Goal: Task Accomplishment & Management: Manage account settings

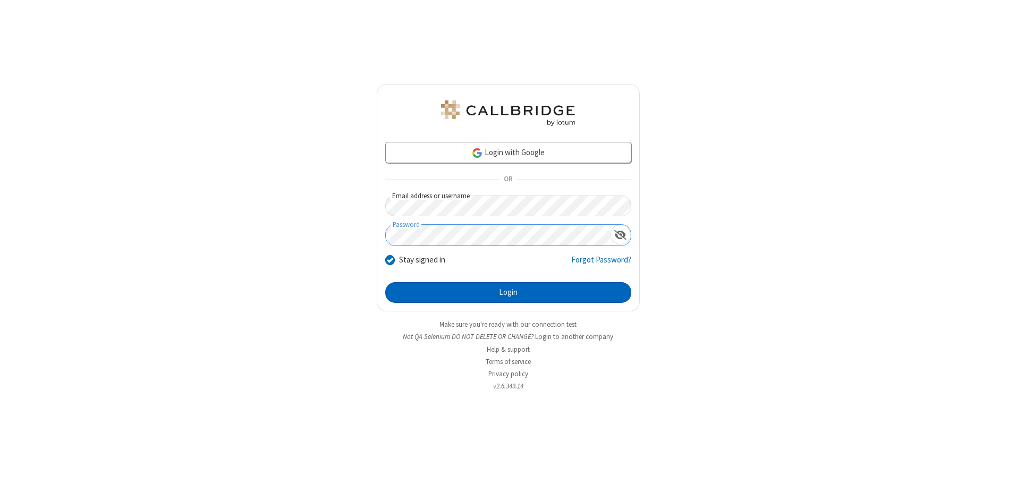
click at [508, 292] on button "Login" at bounding box center [508, 292] width 246 height 21
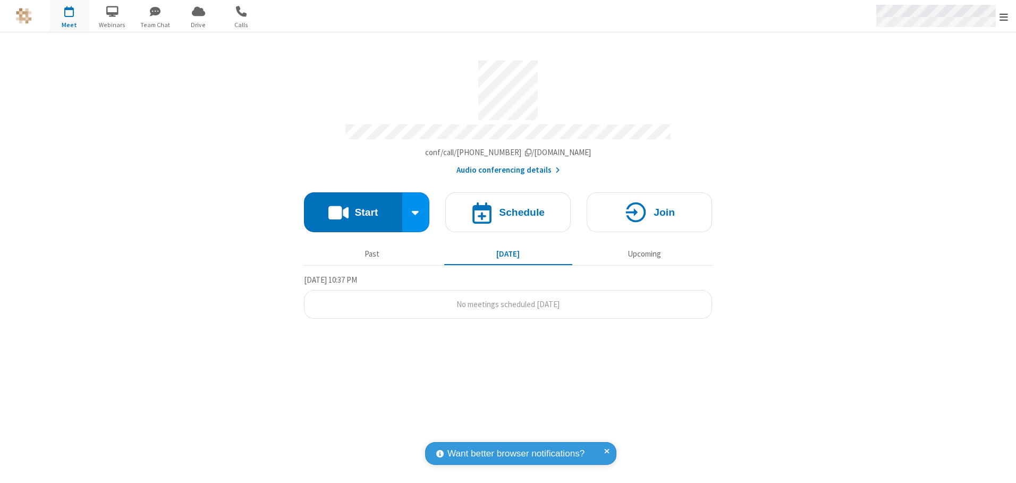
click at [1003, 16] on span "Open menu" at bounding box center [1003, 17] width 8 height 11
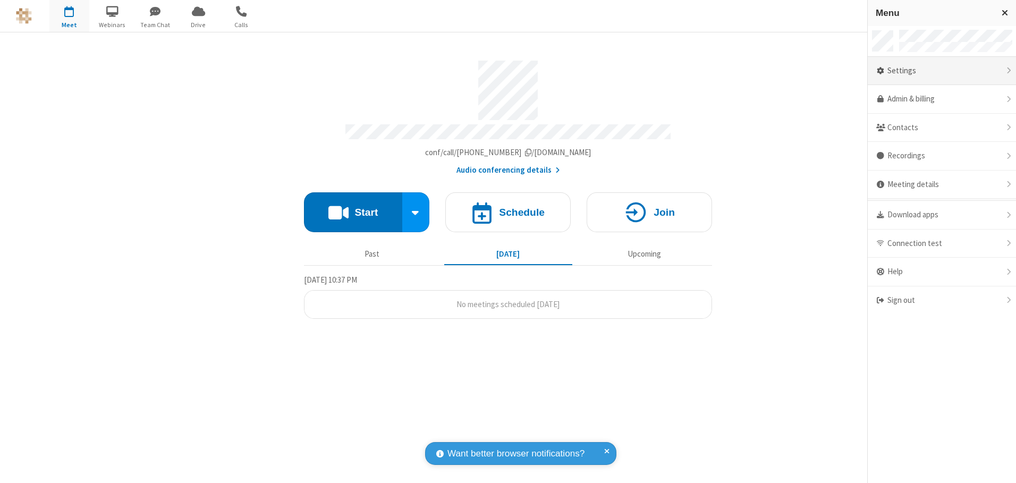
click at [941, 71] on div "Settings" at bounding box center [941, 71] width 148 height 29
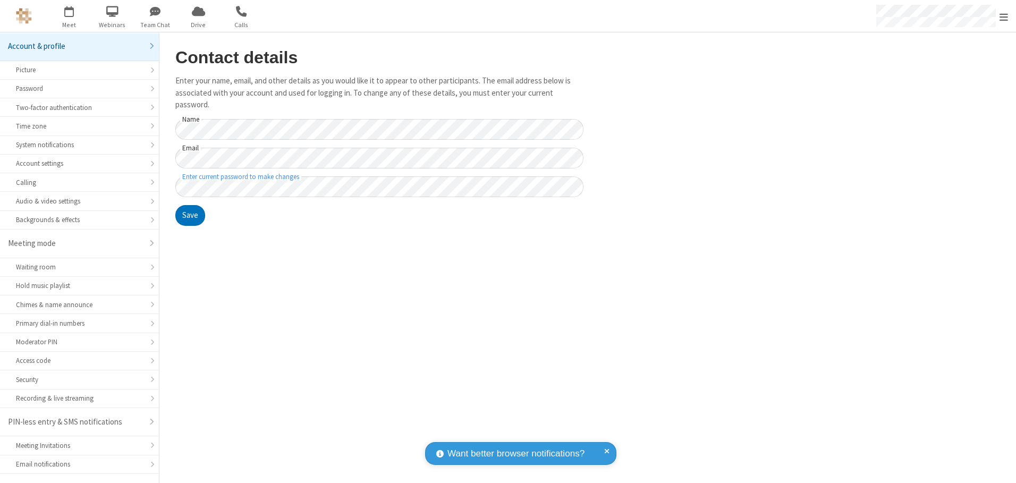
scroll to position [19, 0]
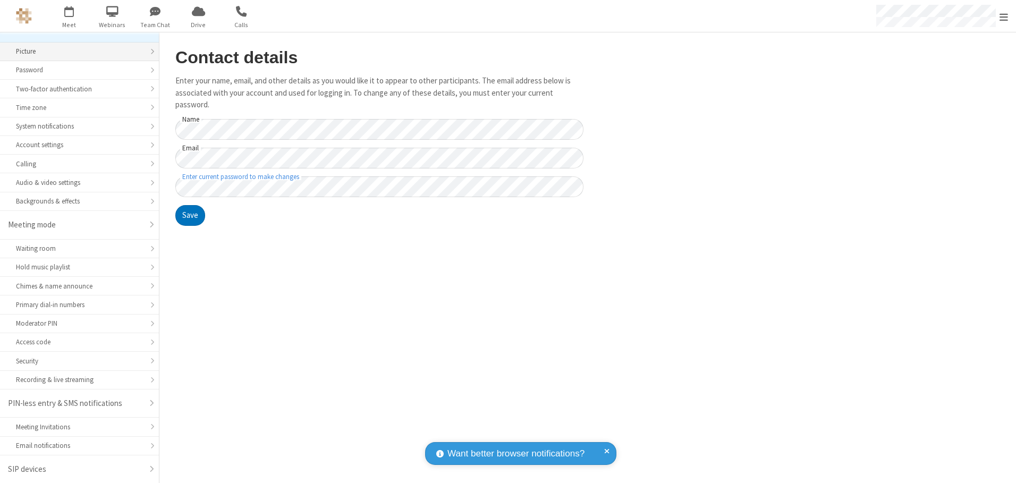
click at [75, 52] on div "Picture" at bounding box center [79, 51] width 127 height 10
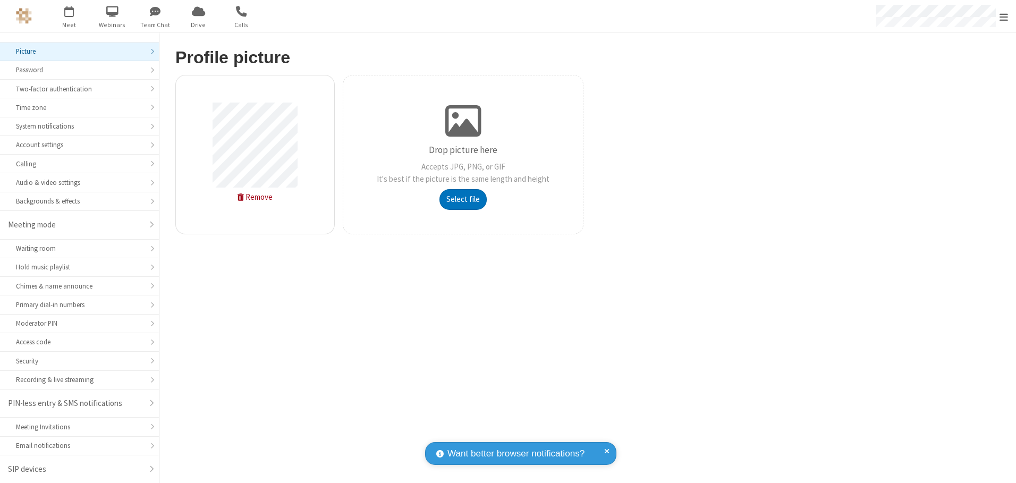
type input "C:\fakepath\avatar_image_test_2.jpg"
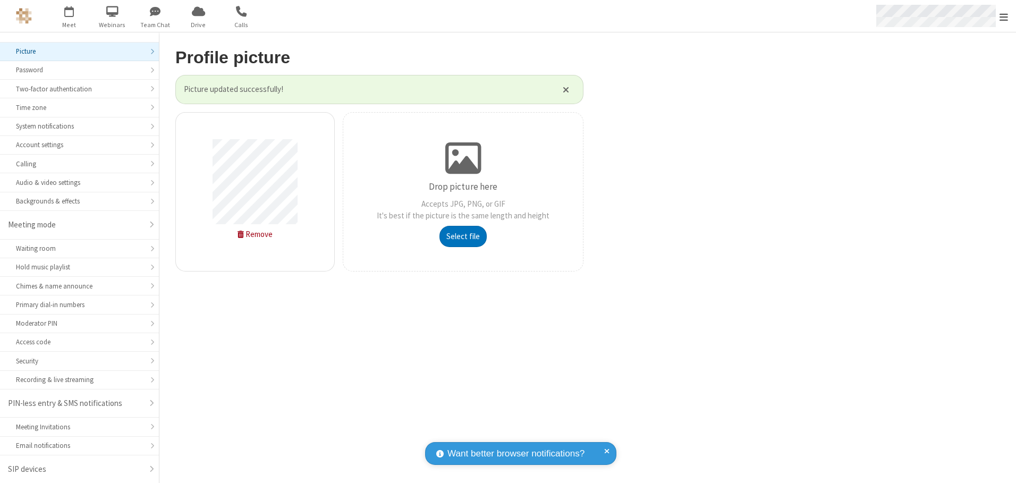
click at [1003, 16] on span "Open menu" at bounding box center [1003, 17] width 8 height 11
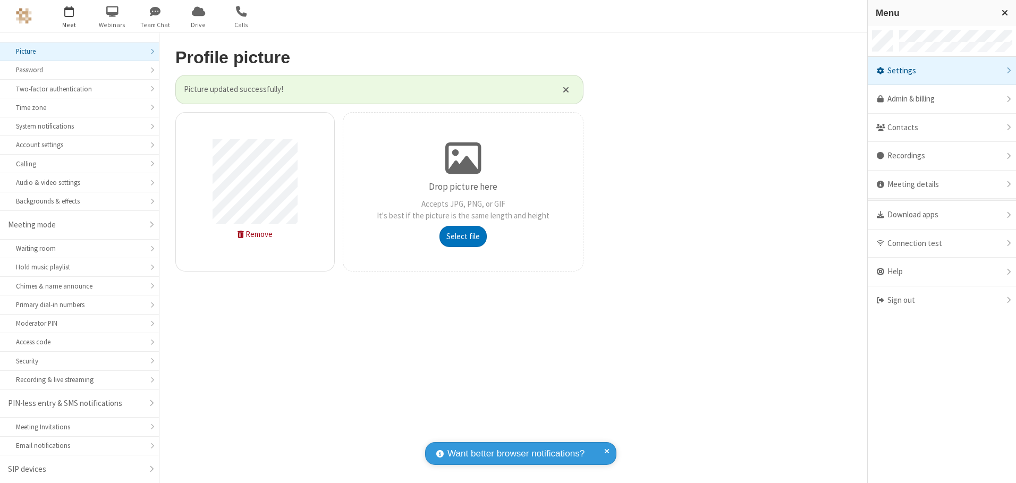
click at [69, 16] on span "button" at bounding box center [69, 11] width 40 height 18
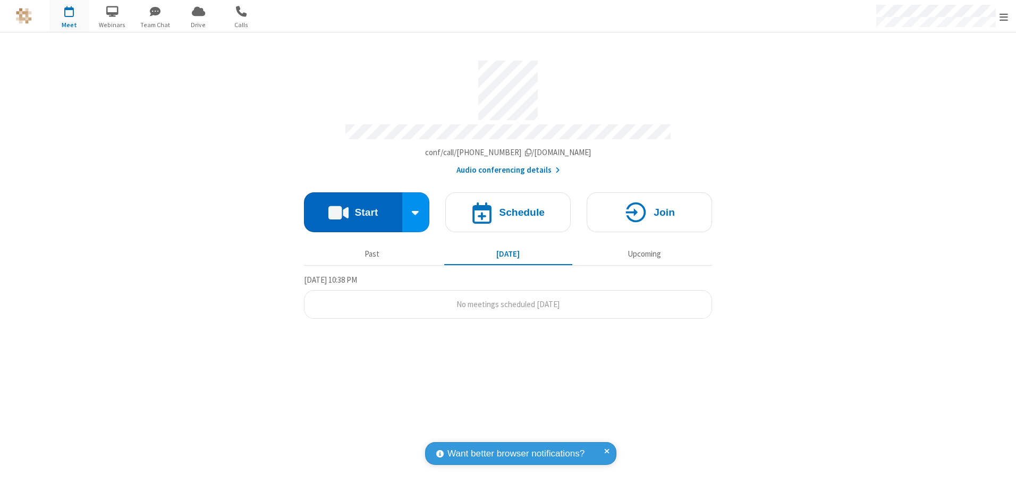
click at [353, 208] on button "Start" at bounding box center [353, 212] width 98 height 40
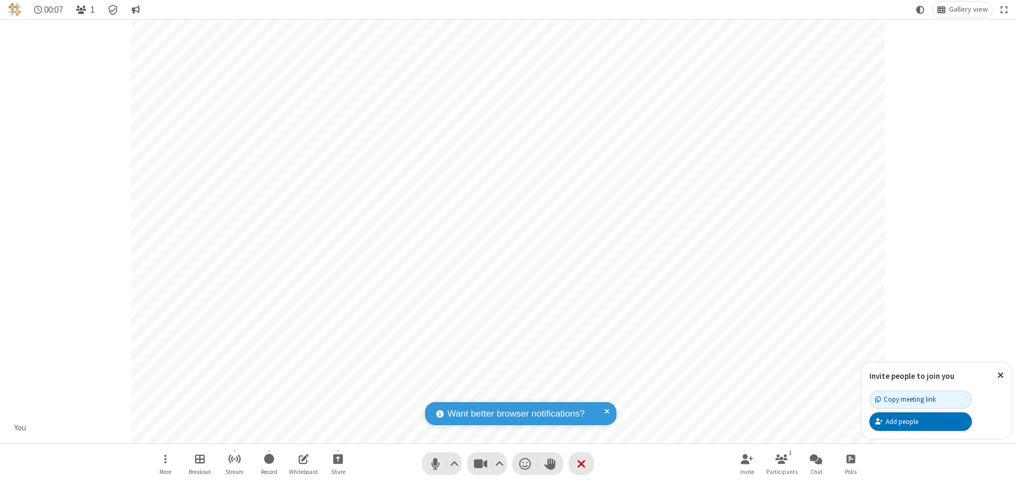
click at [82, 10] on span "Open participant list" at bounding box center [81, 10] width 10 height 10
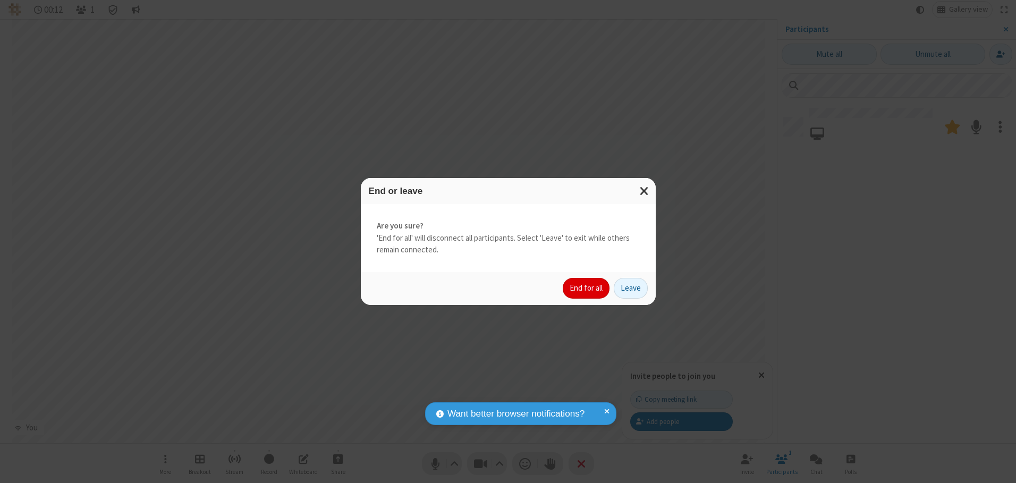
click at [586, 288] on button "End for all" at bounding box center [585, 288] width 47 height 21
